Goal: Task Accomplishment & Management: Manage account settings

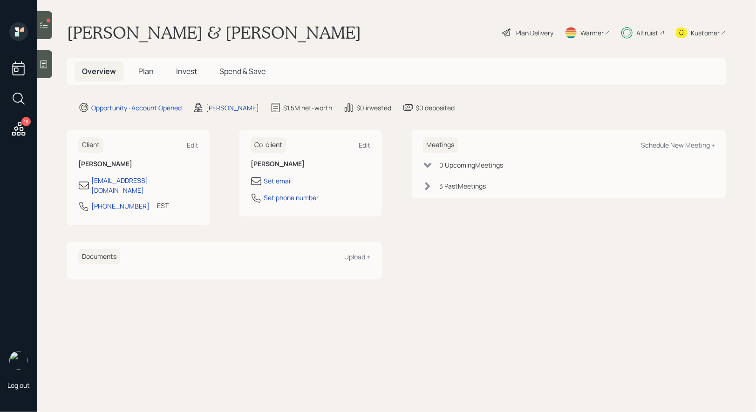
click at [146, 68] on span "Plan" at bounding box center [145, 71] width 15 height 10
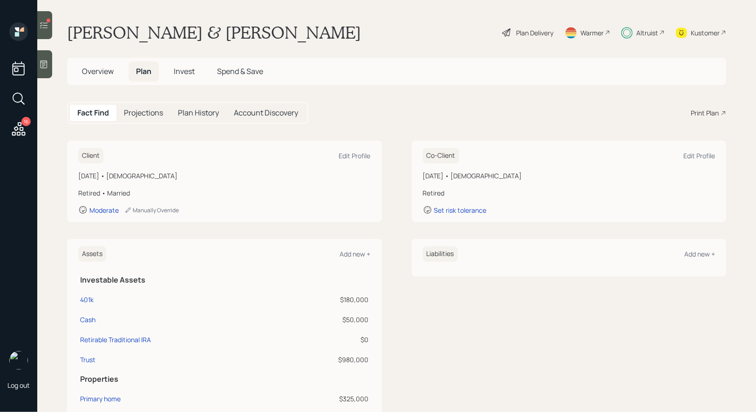
click at [182, 71] on span "Invest" at bounding box center [184, 71] width 21 height 10
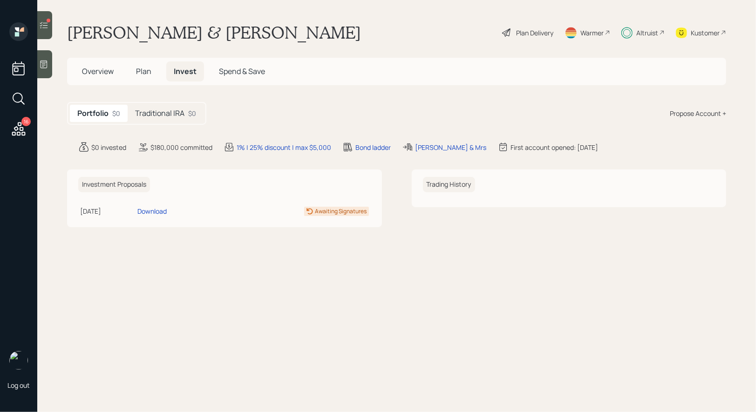
click at [170, 112] on h5 "Traditional IRA" at bounding box center [159, 113] width 49 height 9
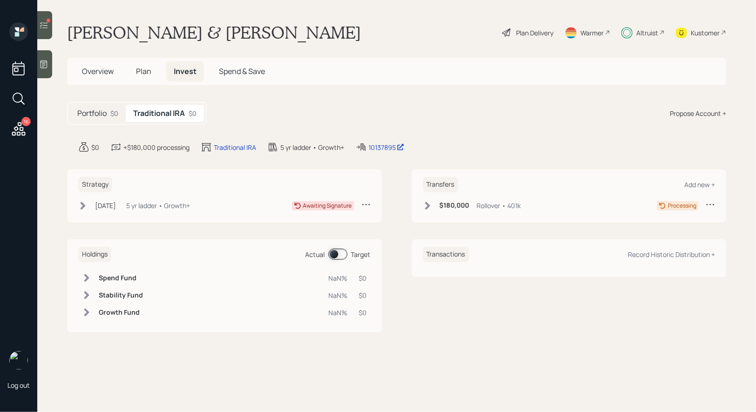
click at [45, 23] on icon at bounding box center [44, 25] width 8 height 7
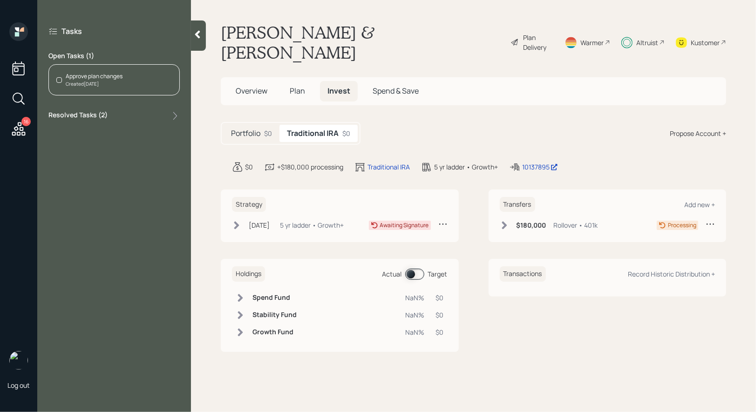
click at [100, 77] on div "Approve plan changes" at bounding box center [94, 76] width 57 height 8
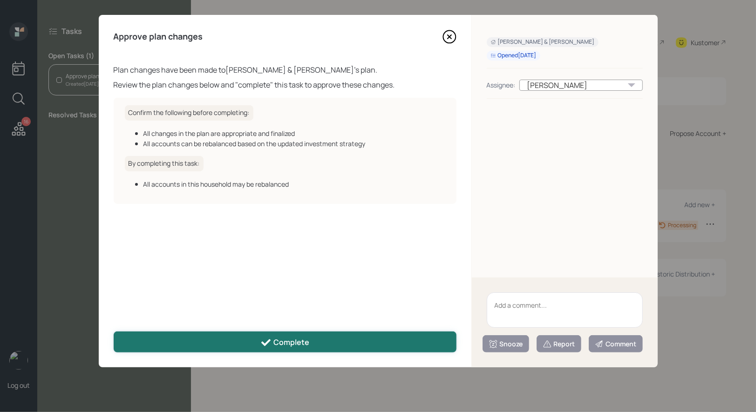
click at [255, 340] on button "Complete" at bounding box center [285, 342] width 343 height 21
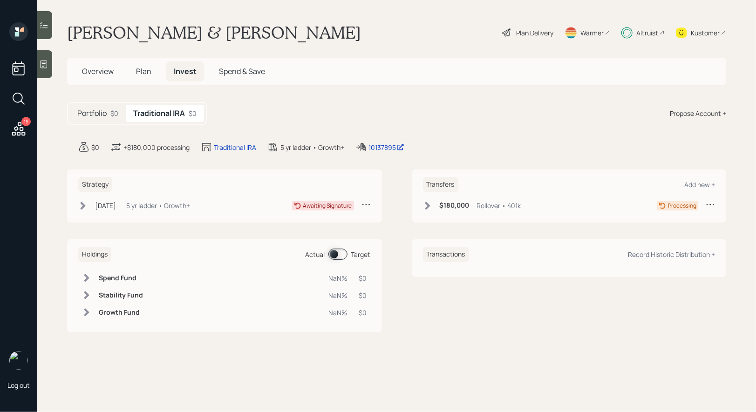
click at [20, 125] on icon at bounding box center [19, 129] width 14 height 14
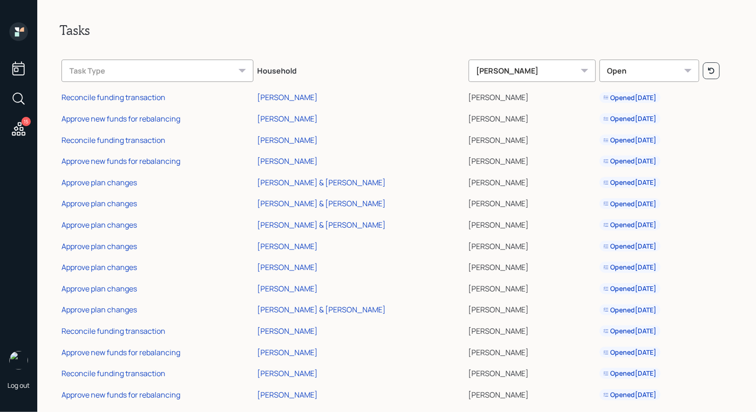
scroll to position [14, 0]
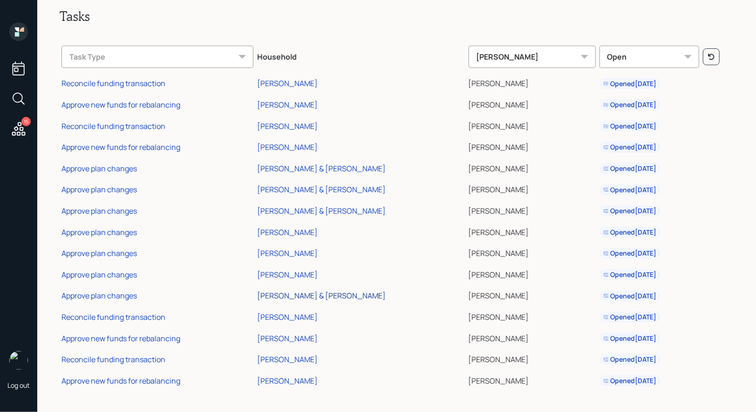
click at [323, 293] on div "[PERSON_NAME] & [PERSON_NAME]" at bounding box center [321, 296] width 129 height 10
